Goal: Obtain resource: Download file/media

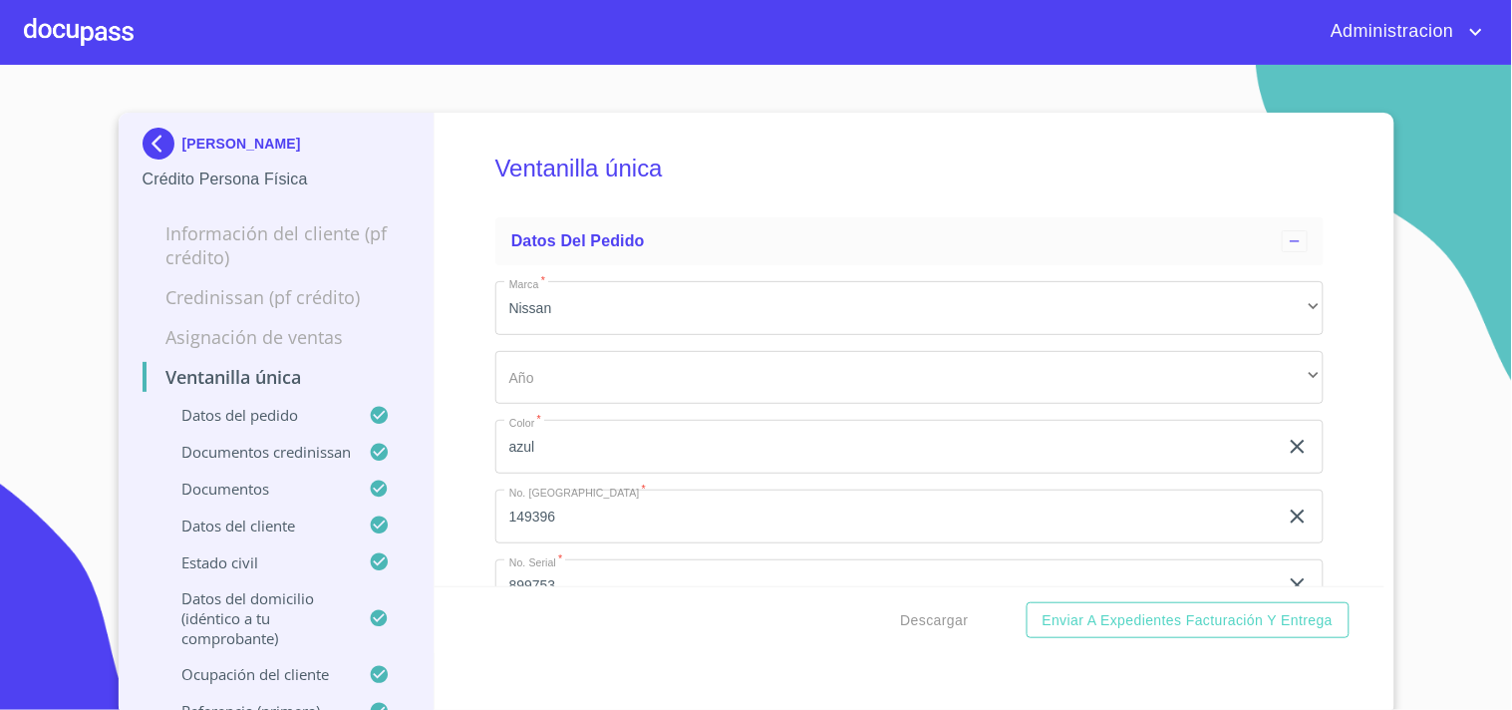
scroll to position [1882, 0]
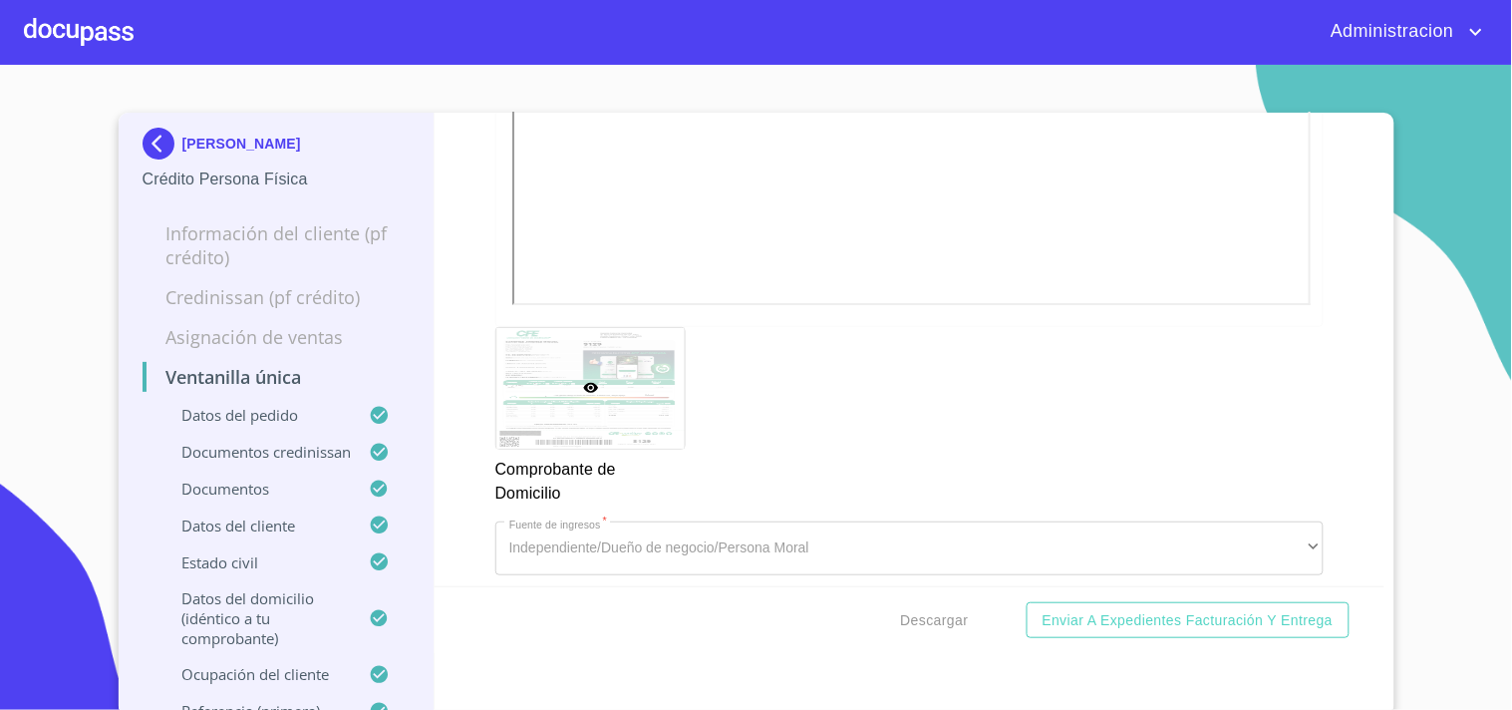
click at [230, 146] on p "[PERSON_NAME]" at bounding box center [241, 144] width 119 height 16
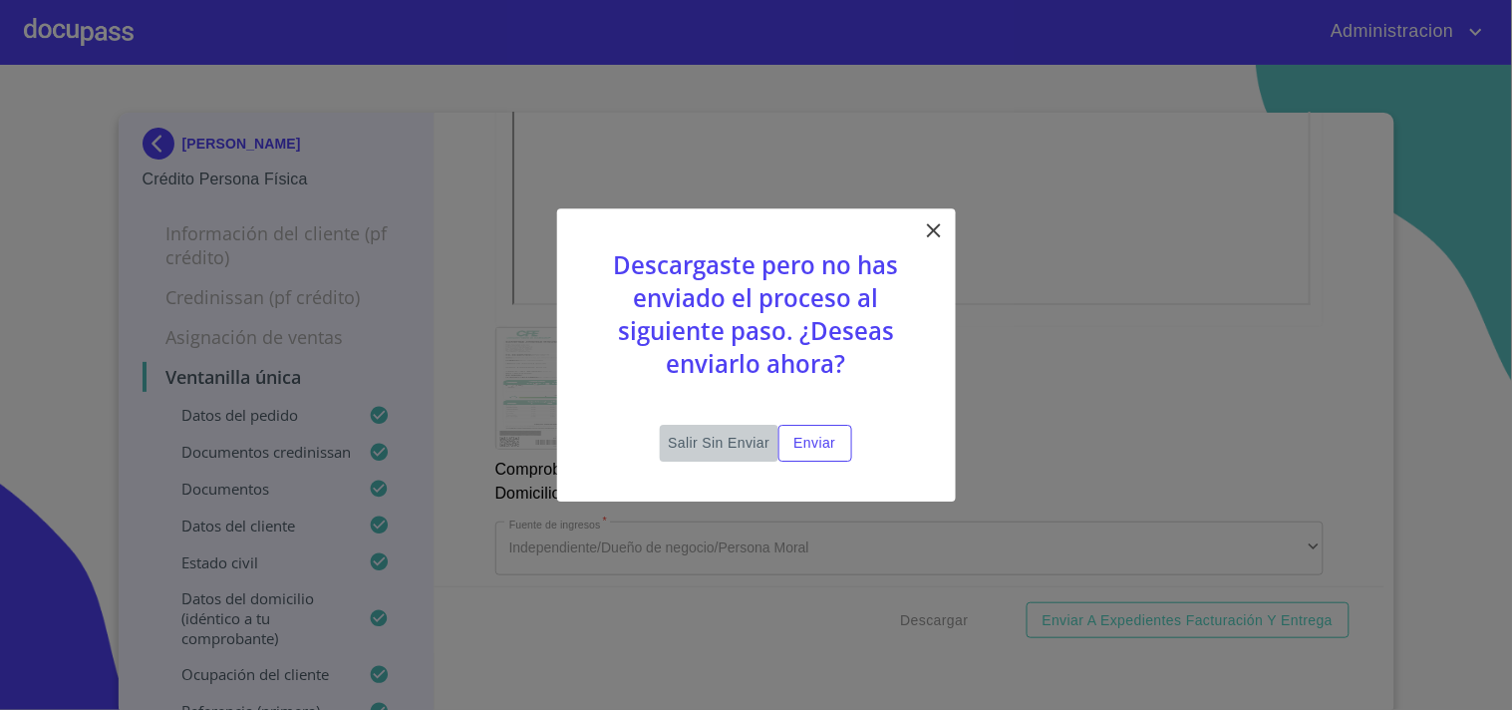
click at [722, 425] on button "Salir sin enviar" at bounding box center [719, 443] width 118 height 37
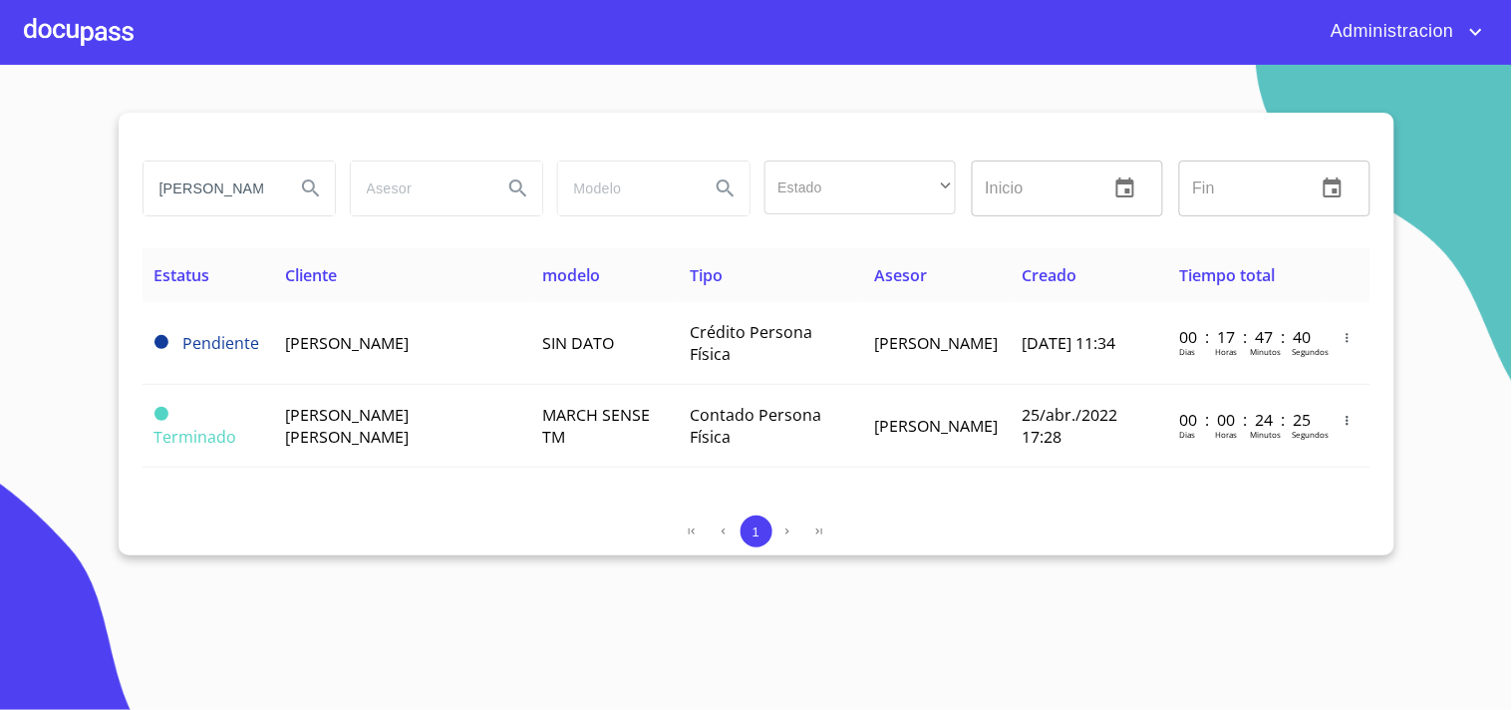
click at [642, 239] on div "[PERSON_NAME] Estado ​ ​ Inicio ​ Fin ​" at bounding box center [757, 201] width 1228 height 96
type input "[PERSON_NAME]"
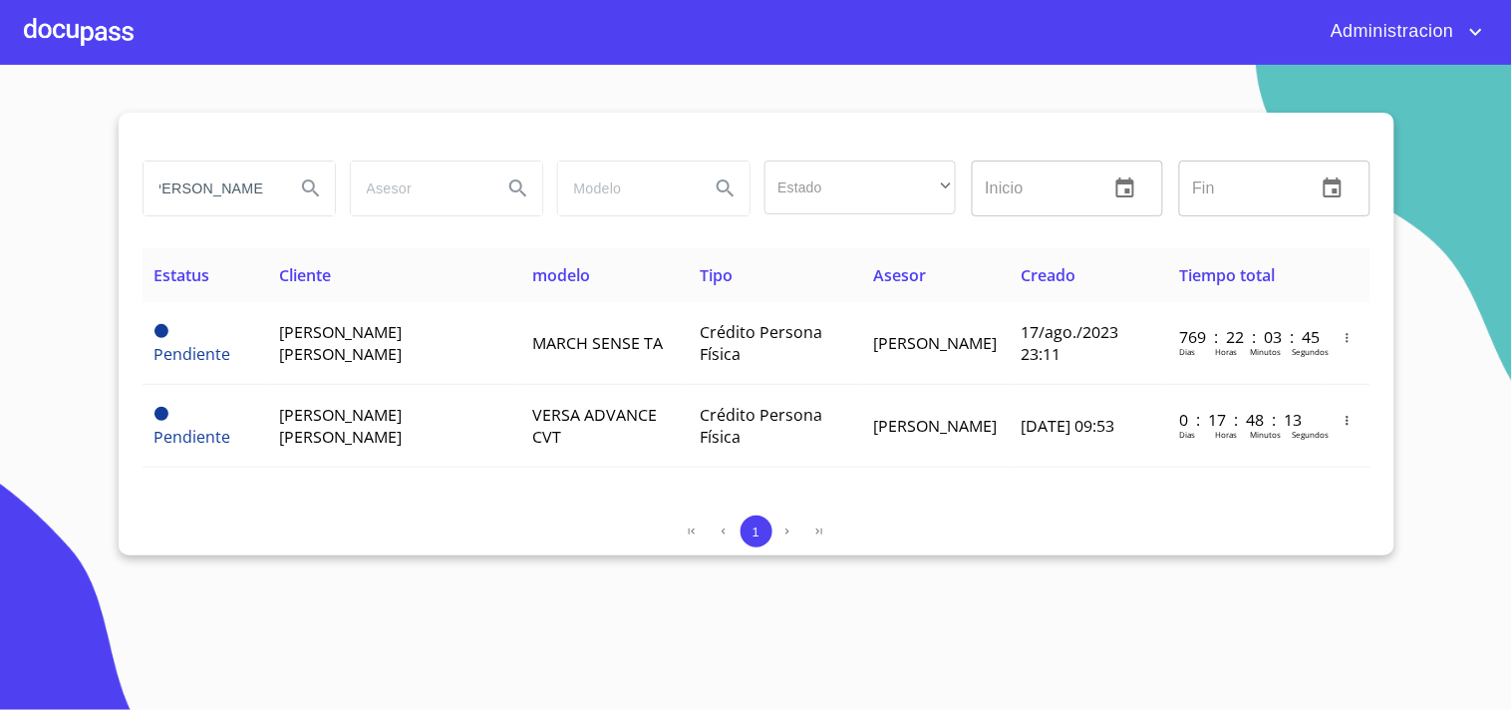
scroll to position [0, 0]
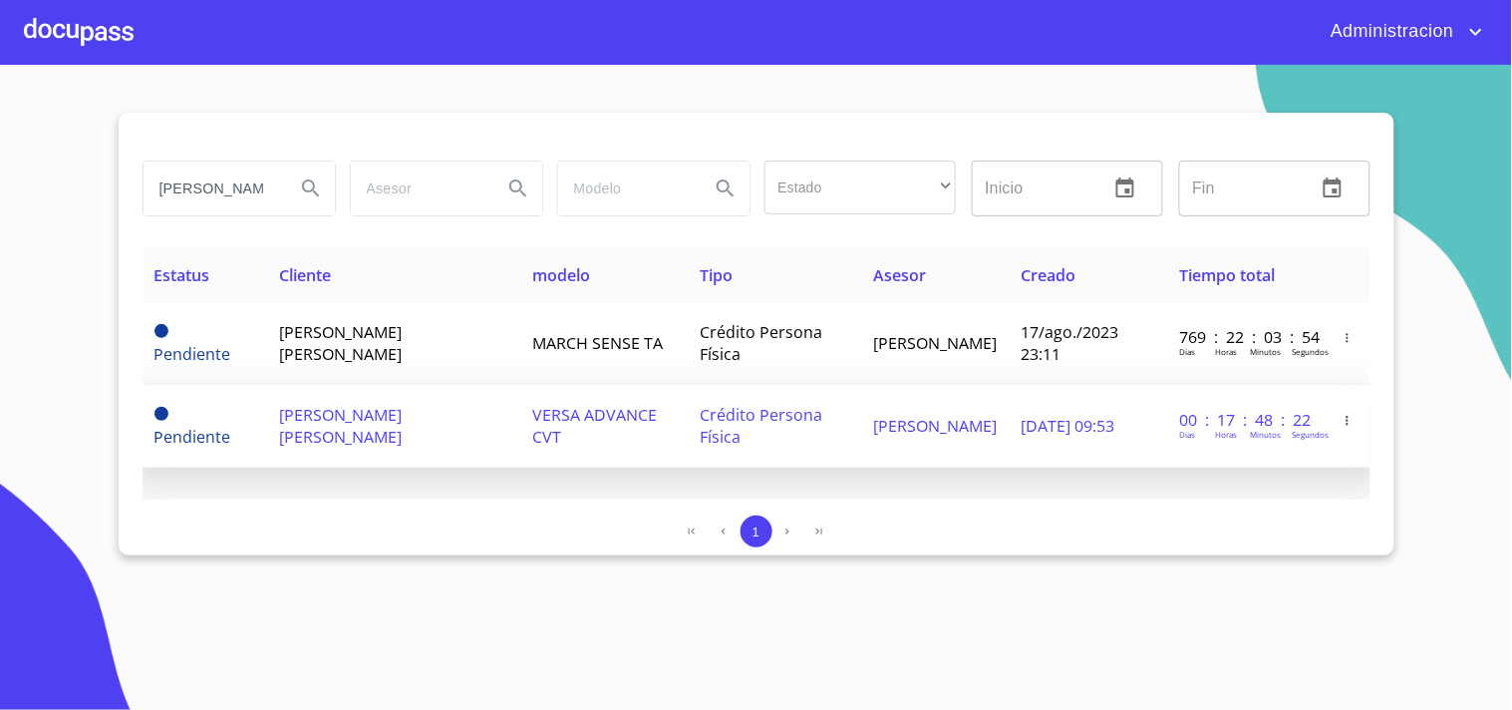
click at [947, 455] on td "[PERSON_NAME]" at bounding box center [936, 426] width 148 height 83
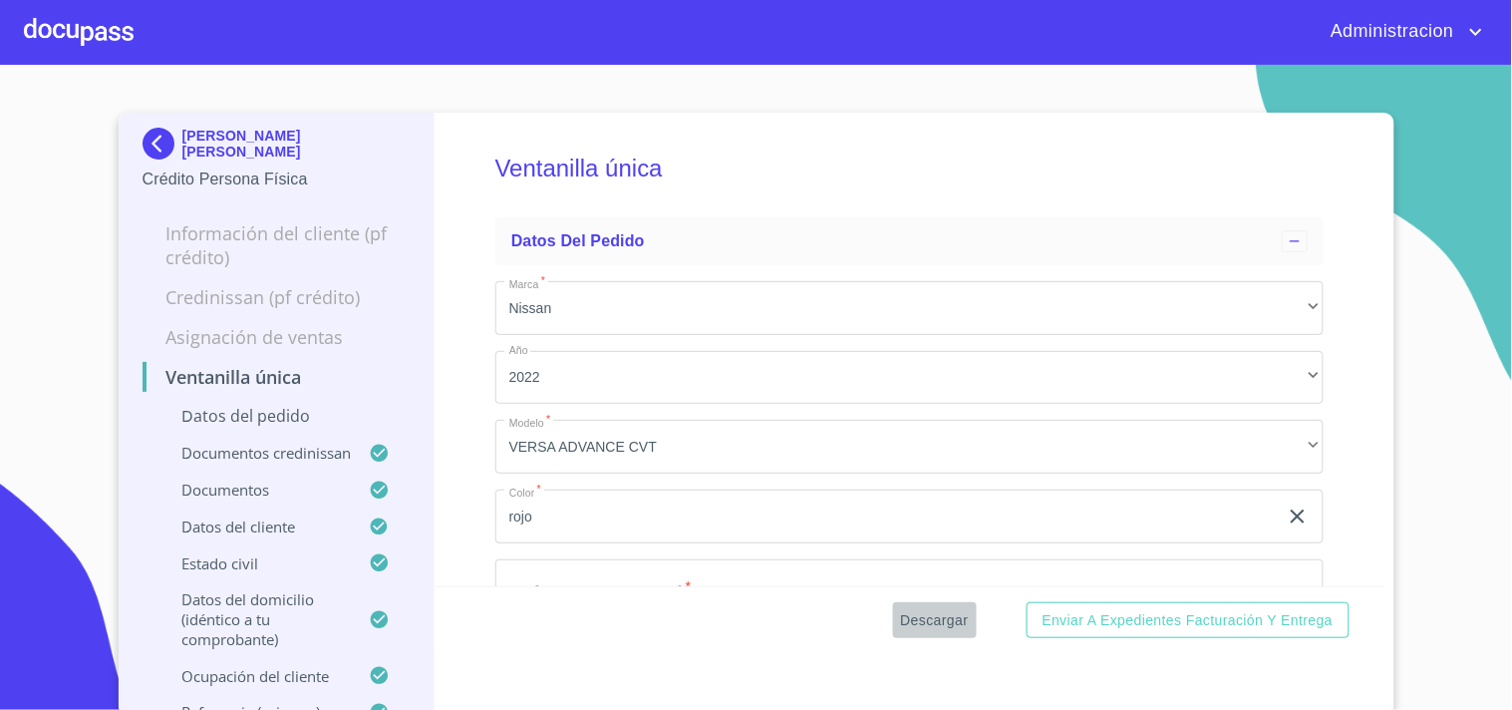
click at [937, 616] on span "Descargar" at bounding box center [935, 620] width 68 height 25
click at [930, 613] on span "Descargar" at bounding box center [935, 620] width 68 height 25
click at [235, 143] on p "[PERSON_NAME] [PERSON_NAME]" at bounding box center [296, 144] width 228 height 32
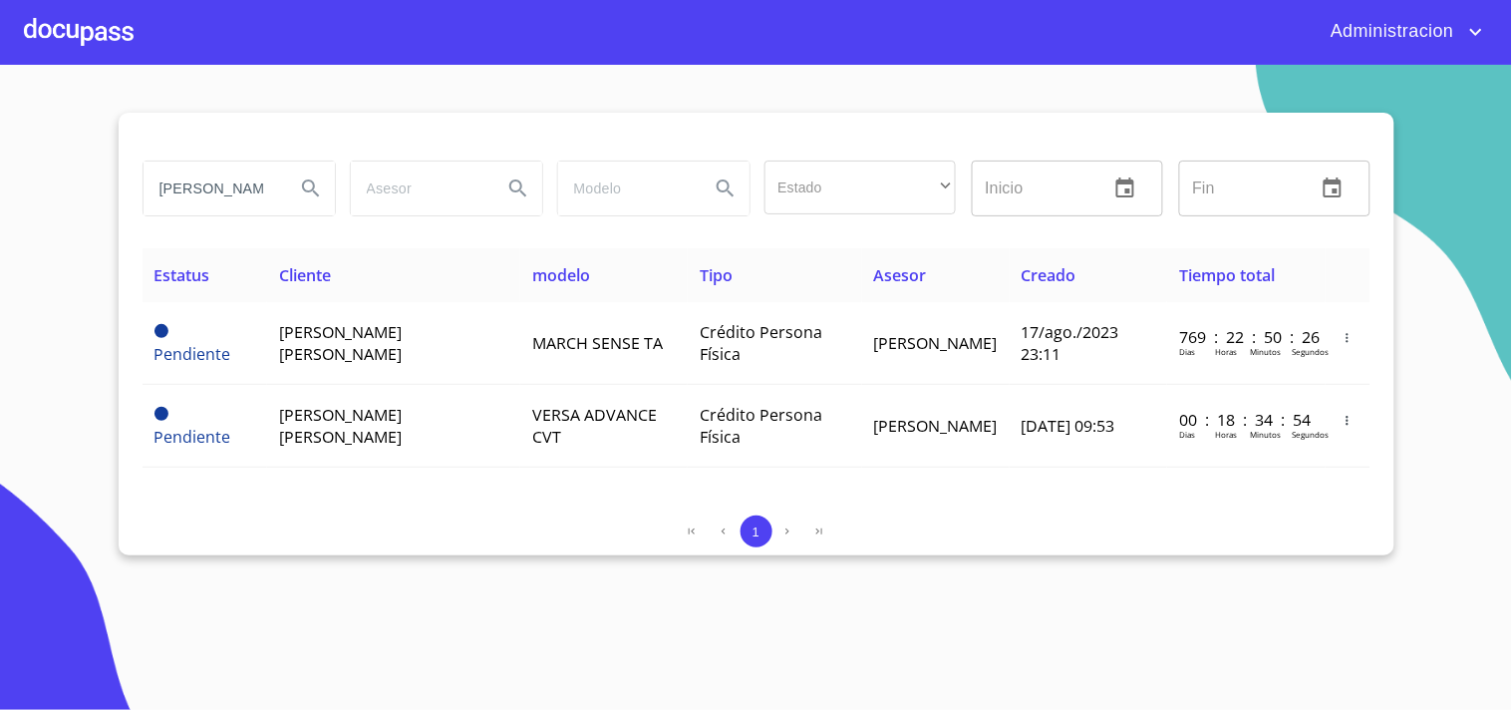
drag, startPoint x: 160, startPoint y: 190, endPoint x: 616, endPoint y: 202, distance: 456.8
click at [616, 202] on div "[PERSON_NAME] Estado ​ ​ Inicio ​ Fin ​" at bounding box center [757, 189] width 1244 height 72
type input "[PERSON_NAME] [PERSON_NAME]"
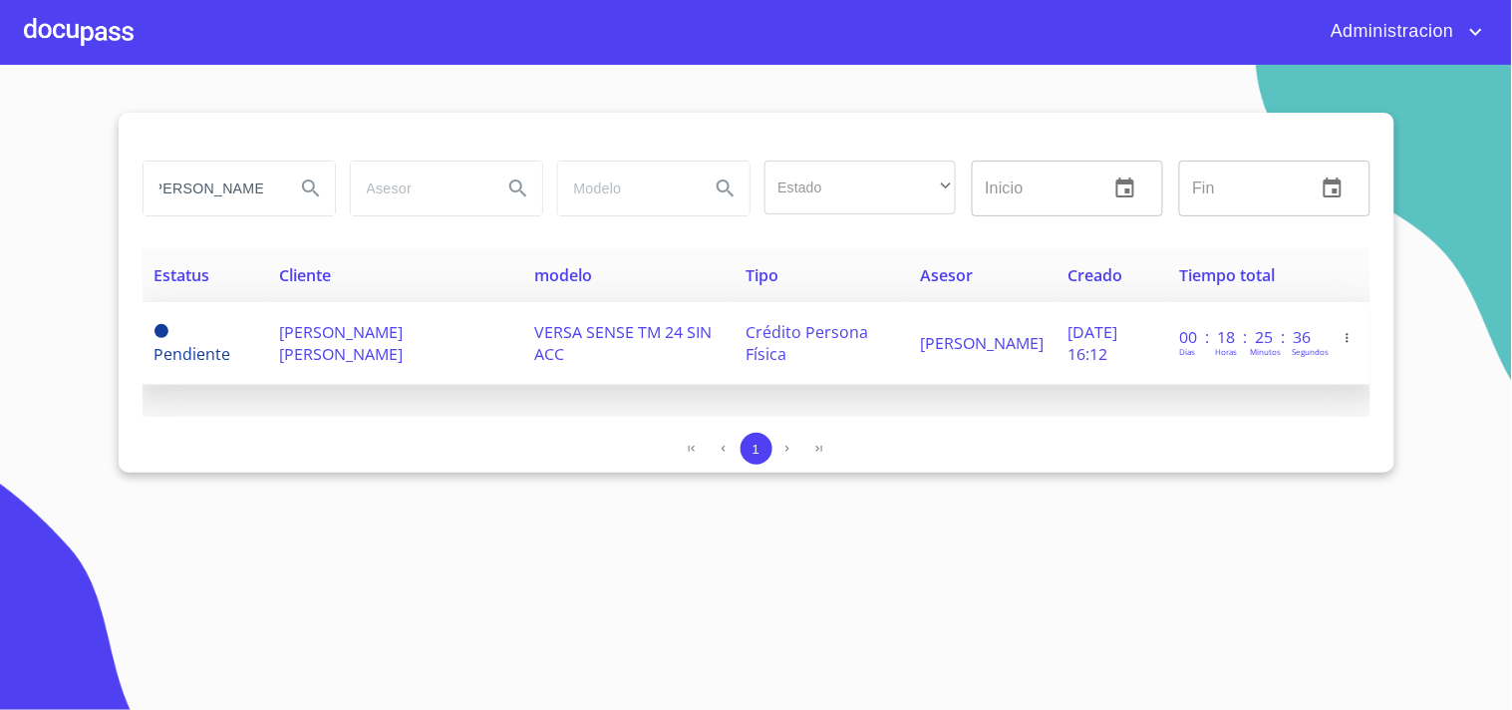
drag, startPoint x: 568, startPoint y: 333, endPoint x: 578, endPoint y: 331, distance: 10.2
click at [578, 331] on span "VERSA SENSE TM 24 SIN ACC" at bounding box center [622, 343] width 177 height 44
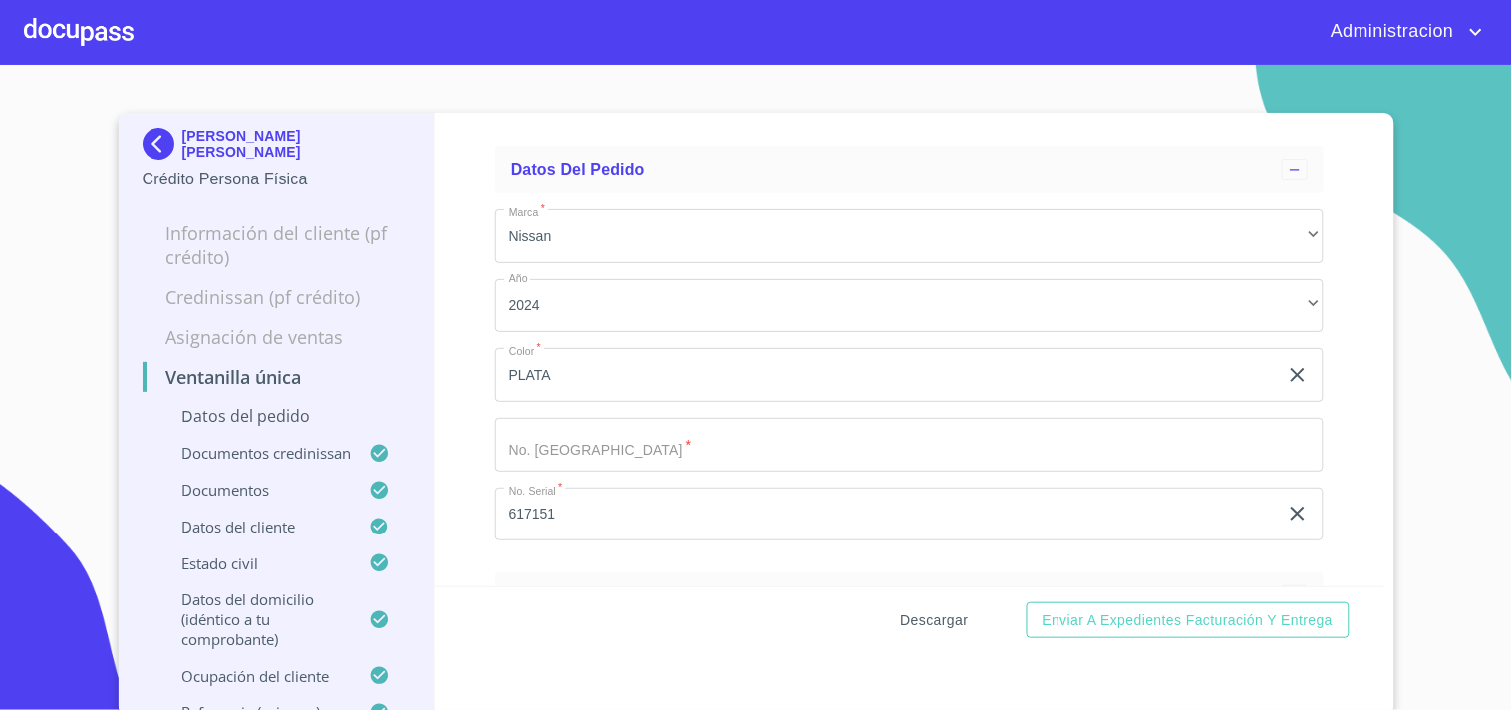
scroll to position [111, 0]
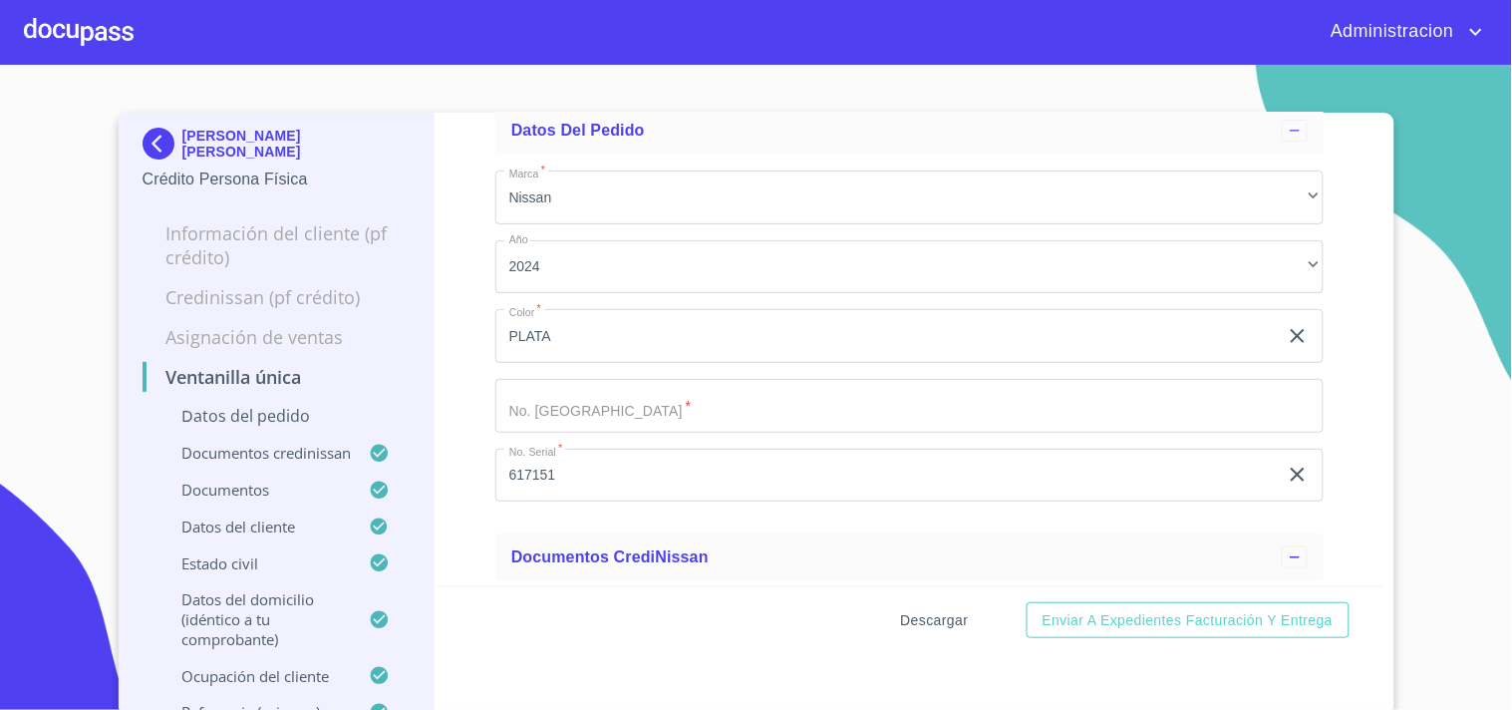
drag, startPoint x: 928, startPoint y: 615, endPoint x: 920, endPoint y: 604, distance: 13.6
click at [920, 604] on button "Descargar" at bounding box center [935, 620] width 84 height 37
